Goal: Information Seeking & Learning: Learn about a topic

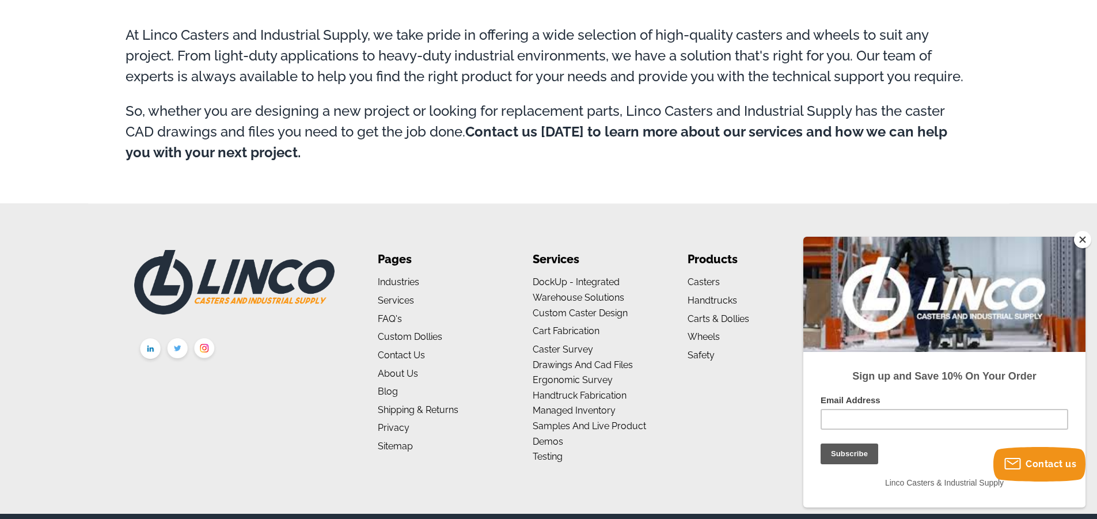
scroll to position [1068, 0]
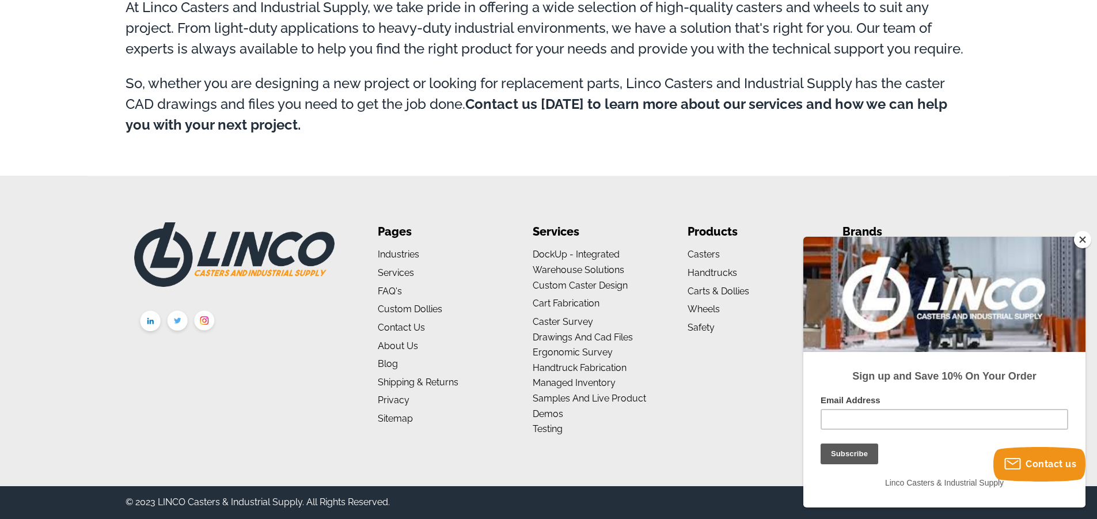
click at [1086, 239] on button "Close" at bounding box center [1082, 239] width 17 height 17
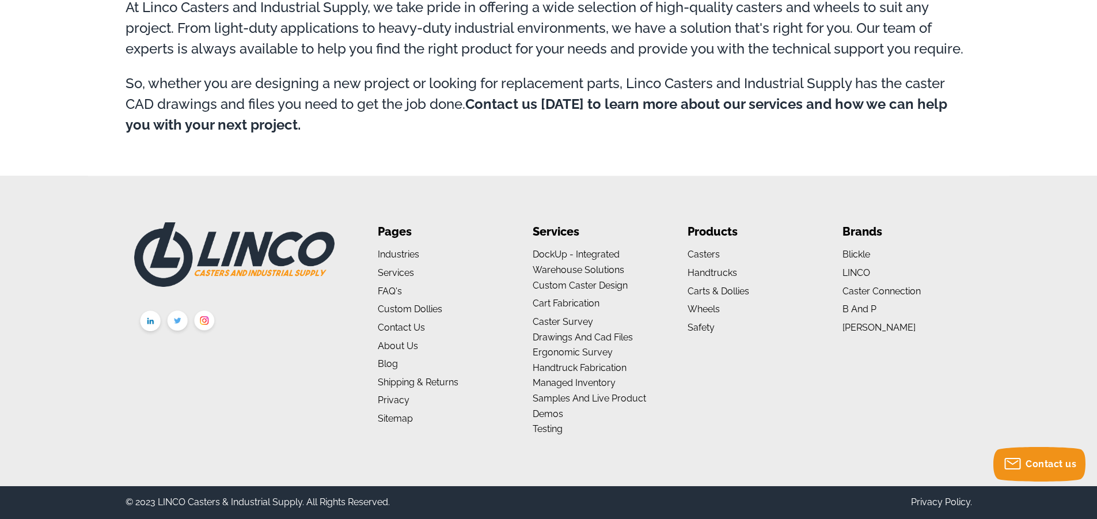
scroll to position [896, 0]
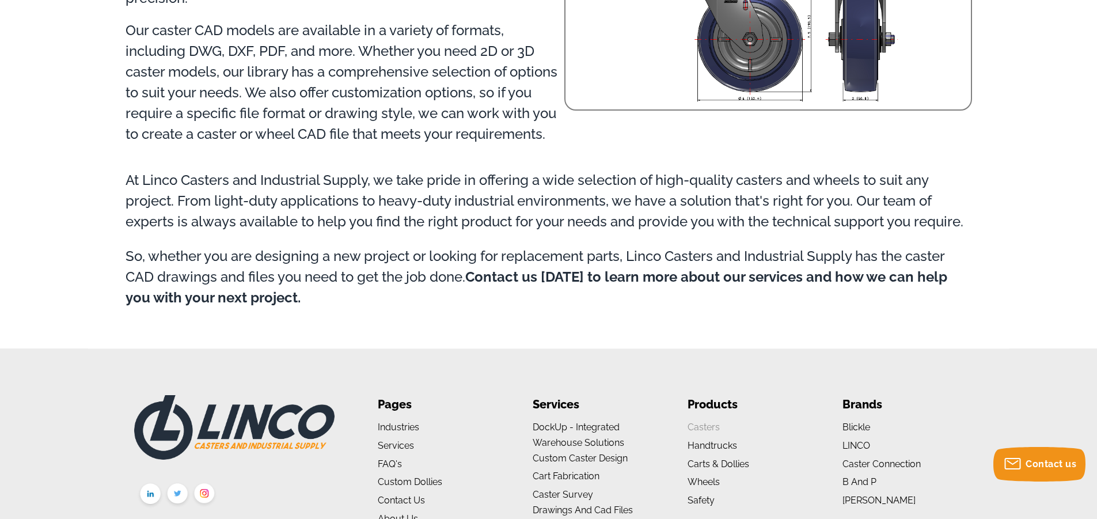
click at [700, 429] on link "Casters" at bounding box center [704, 427] width 32 height 11
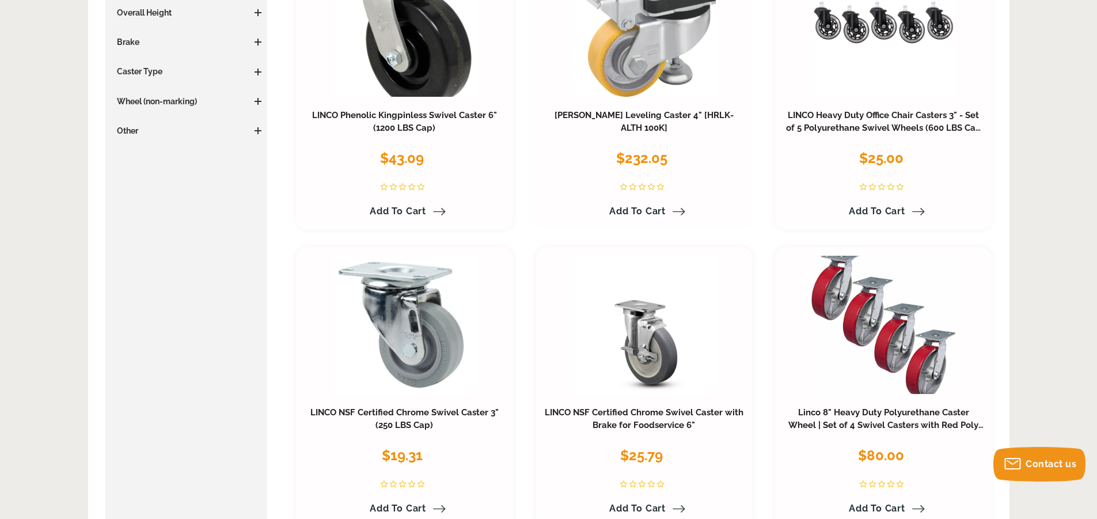
scroll to position [461, 0]
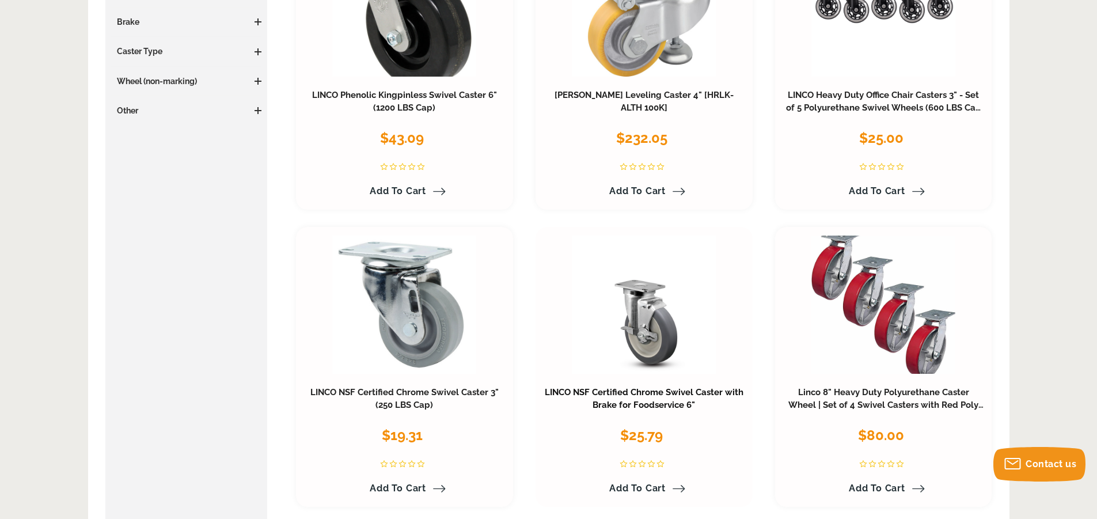
click at [650, 390] on link "LINCO NSF Certified Chrome Swivel Caster with Brake for Foodservice 6"" at bounding box center [644, 398] width 199 height 23
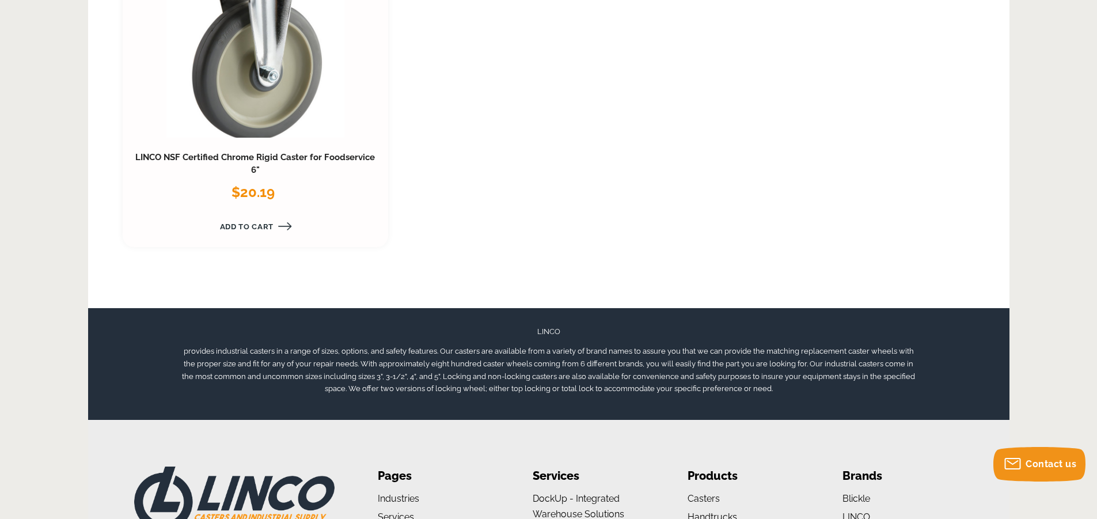
scroll to position [1672, 0]
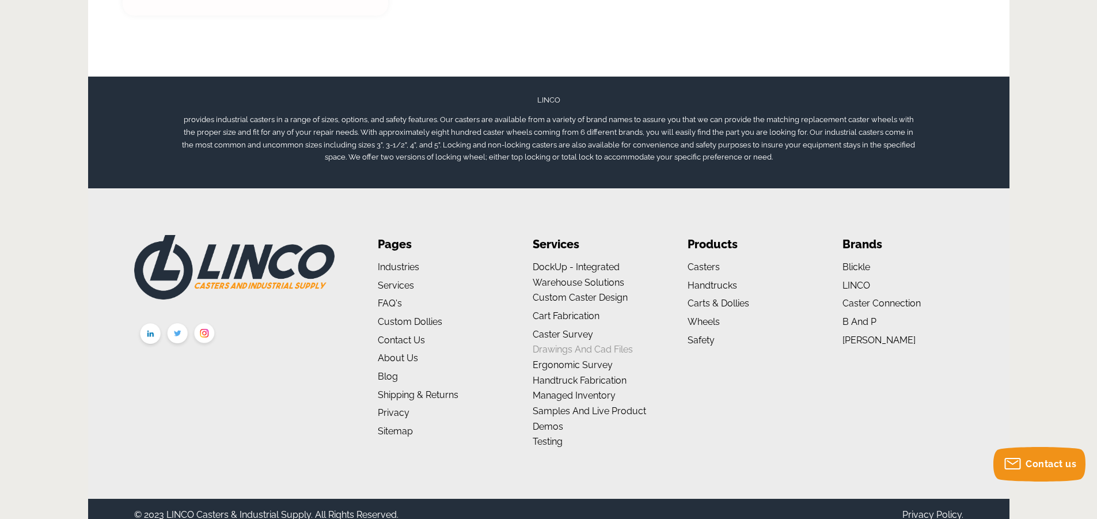
click at [607, 344] on link "Drawings and Cad Files" at bounding box center [583, 349] width 100 height 11
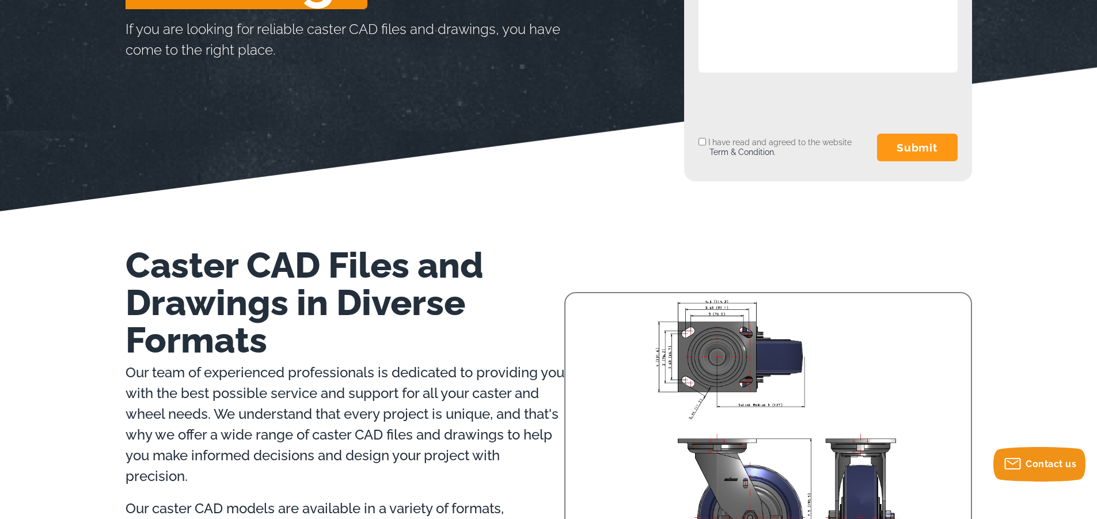
scroll to position [262, 0]
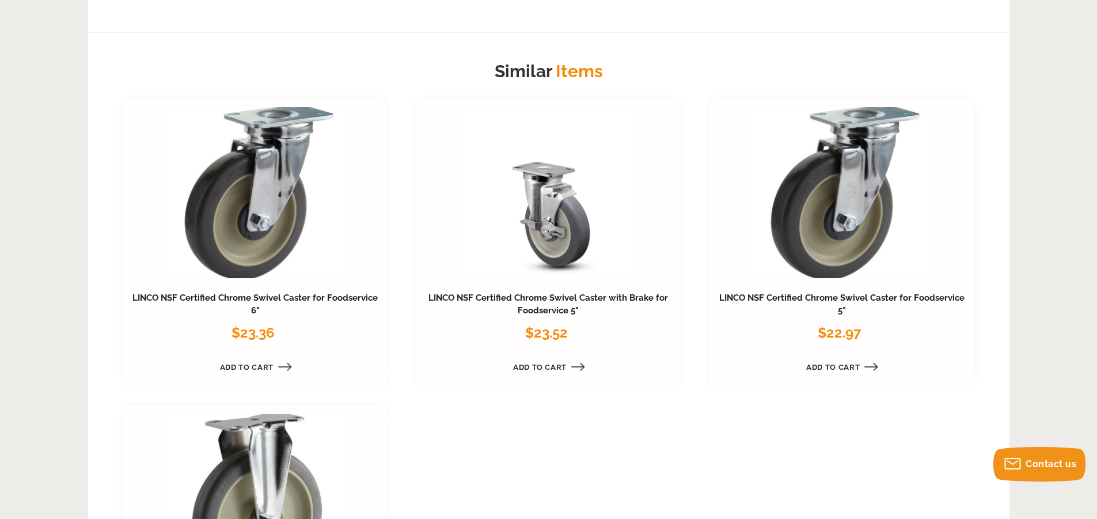
scroll to position [980, 0]
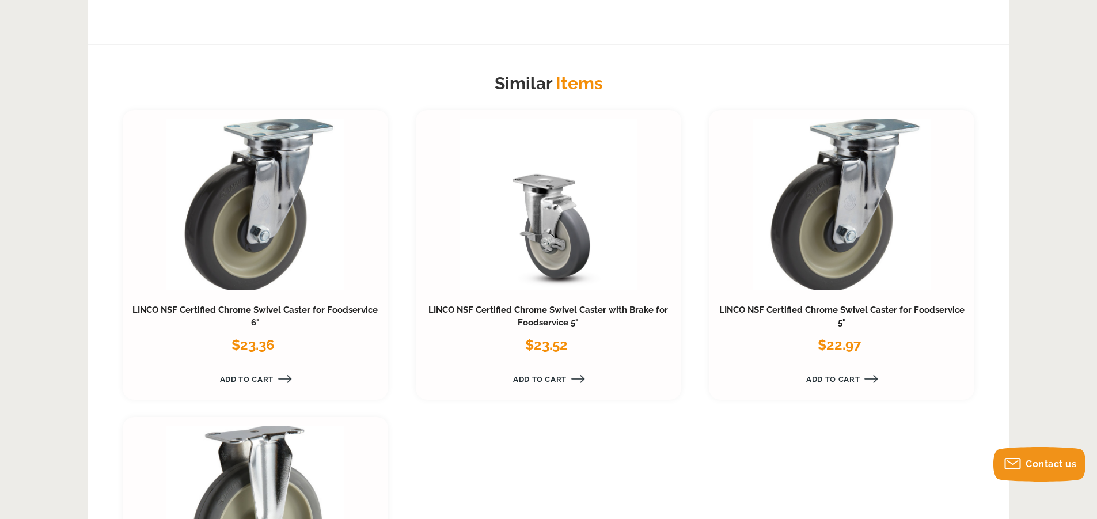
click at [574, 249] on link at bounding box center [549, 204] width 178 height 171
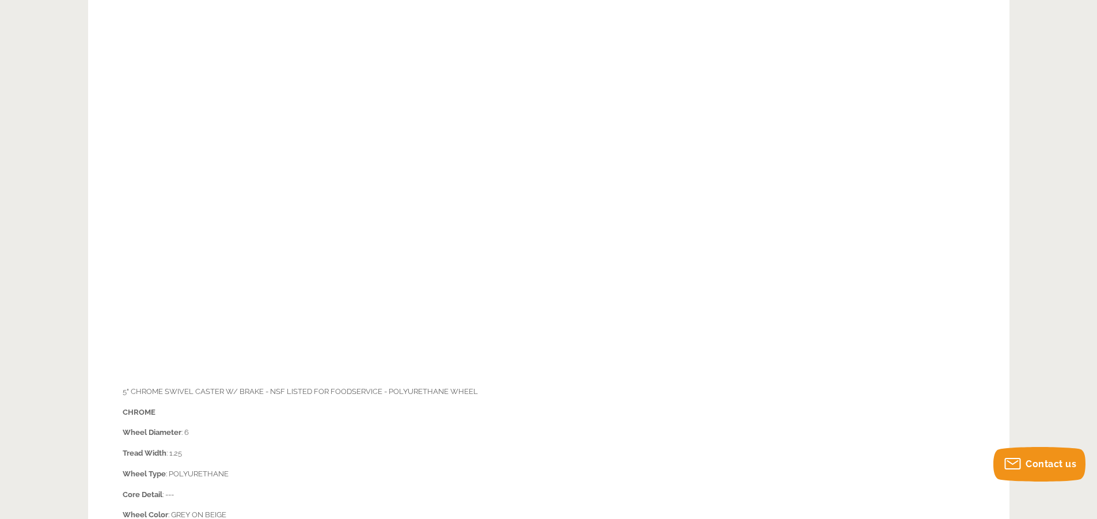
scroll to position [634, 0]
